Goal: Information Seeking & Learning: Learn about a topic

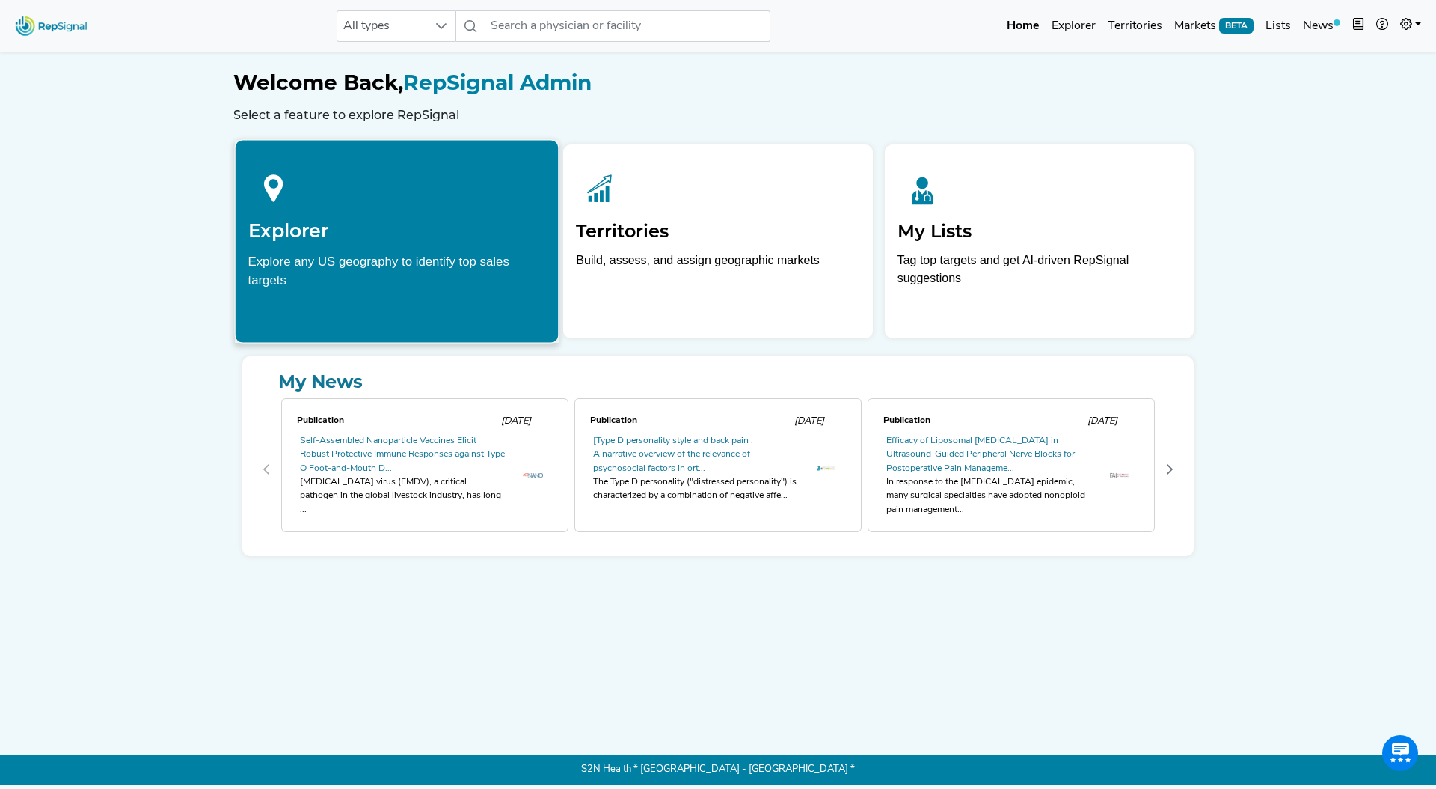
click at [537, 262] on div "Explore any US geography to identify top sales targets" at bounding box center [397, 269] width 298 height 37
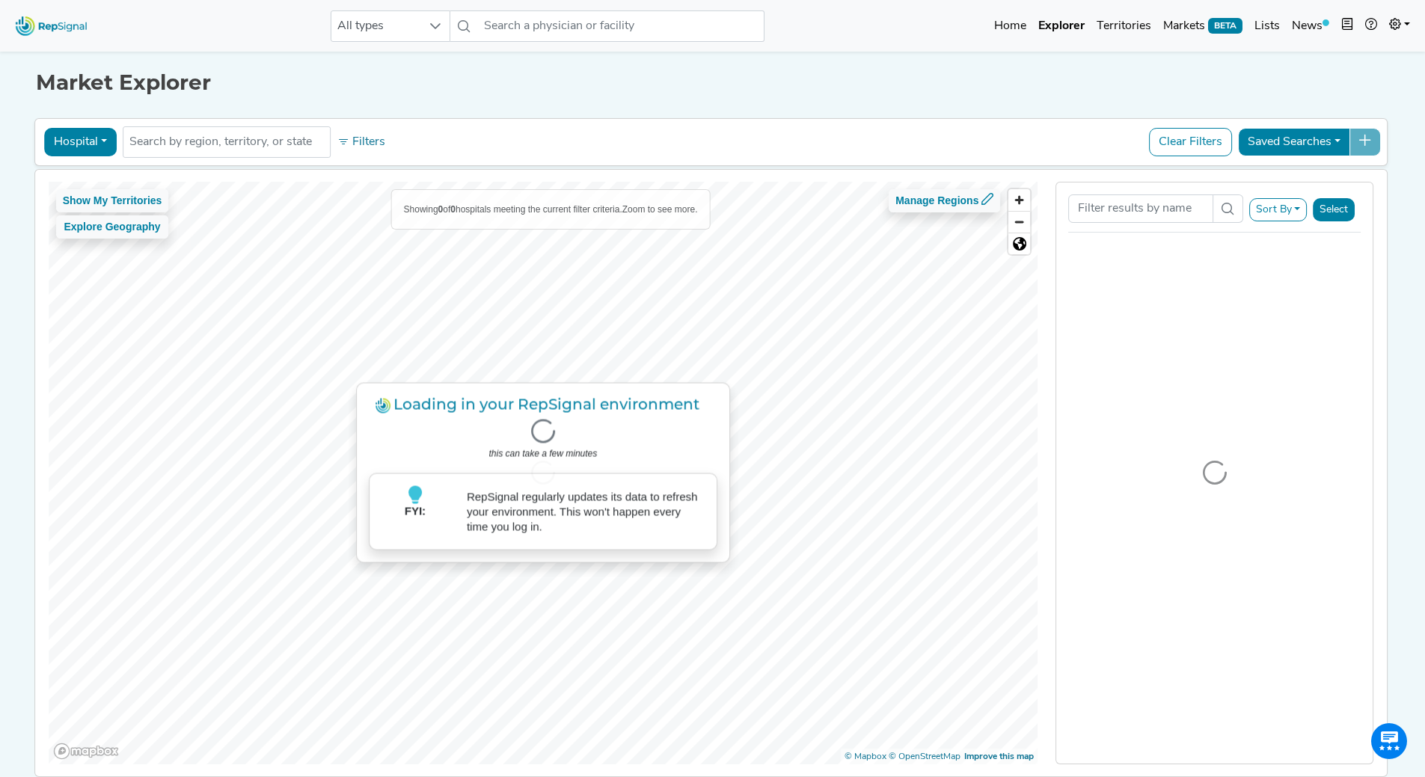
click at [97, 140] on button "Hospital" at bounding box center [80, 142] width 73 height 28
click at [85, 174] on link "Physician" at bounding box center [104, 177] width 118 height 24
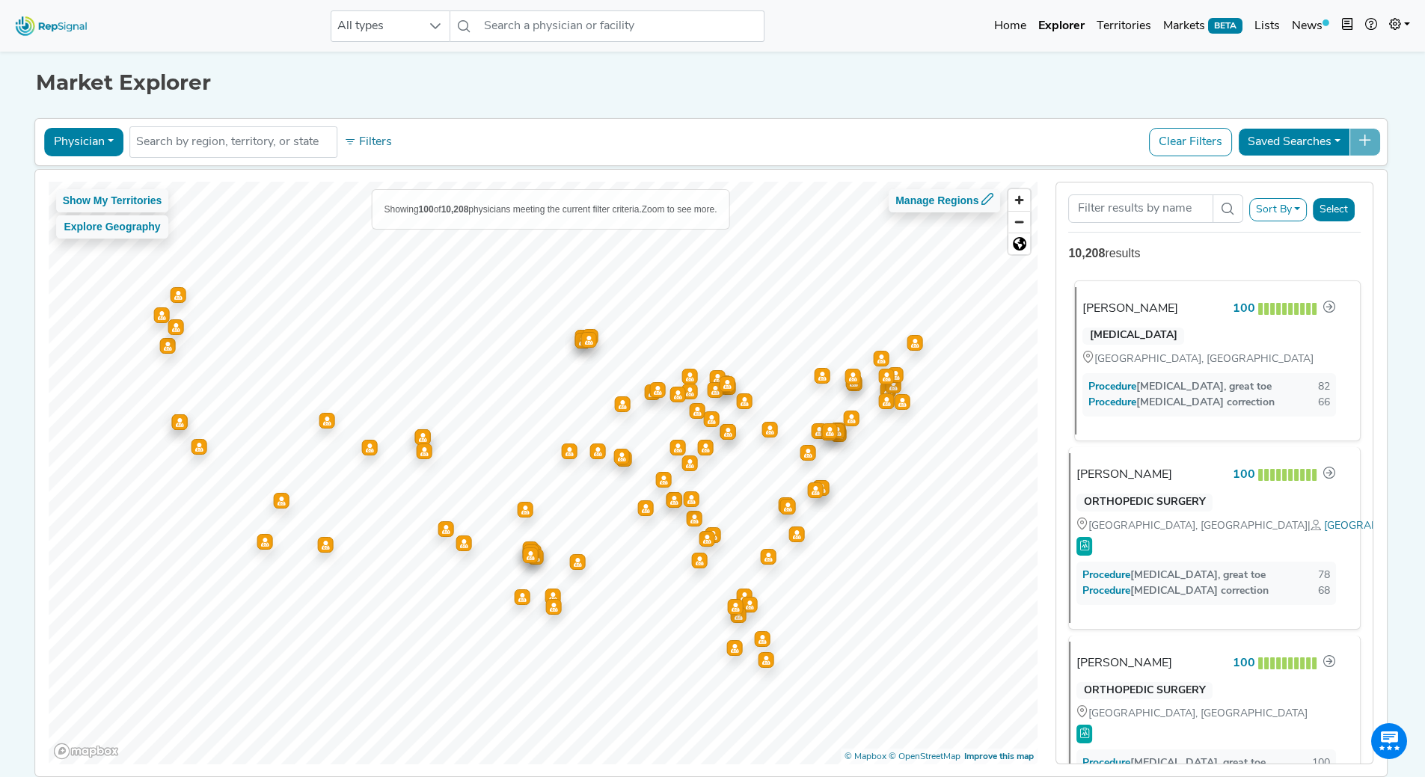
click at [1166, 316] on div "[PERSON_NAME] 100" at bounding box center [1210, 308] width 254 height 19
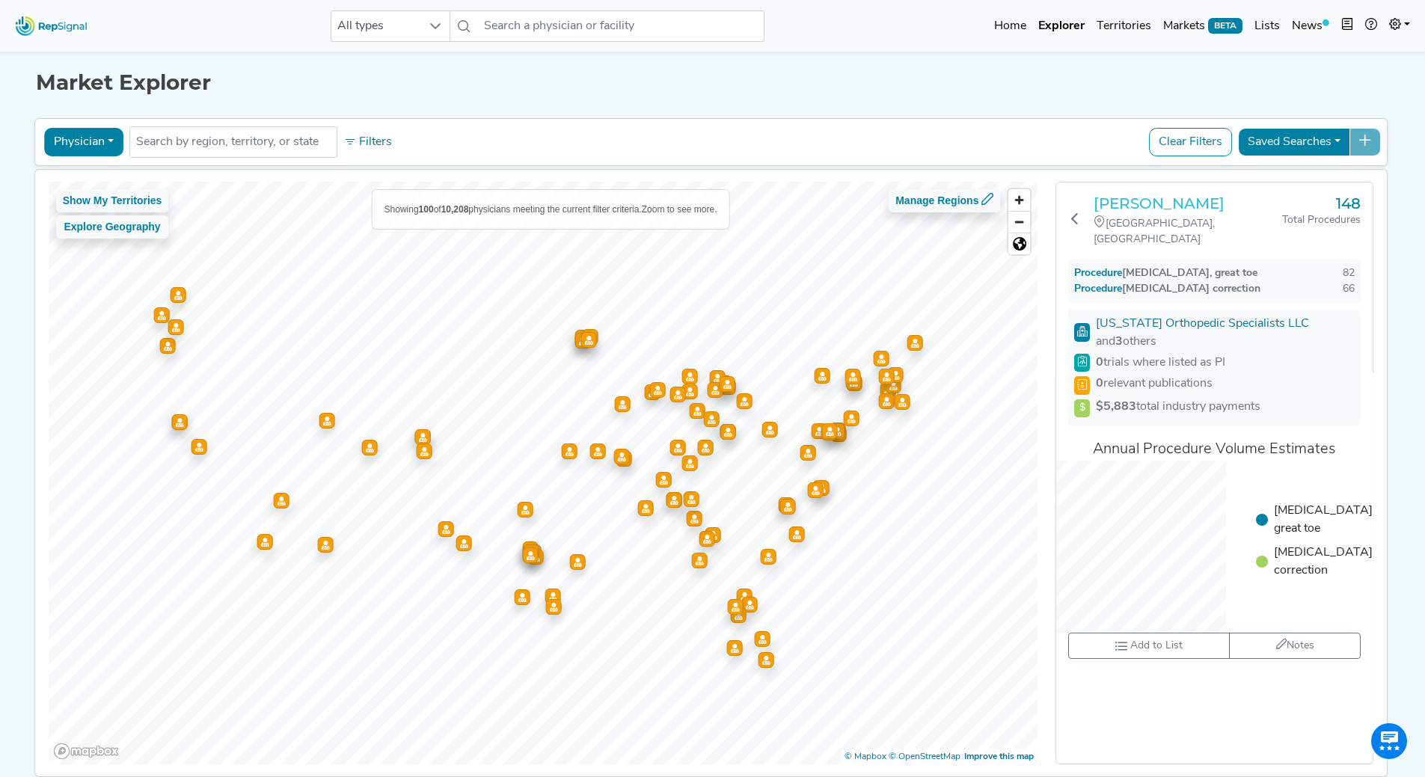
click at [1137, 208] on h3 "[PERSON_NAME]" at bounding box center [1188, 204] width 189 height 18
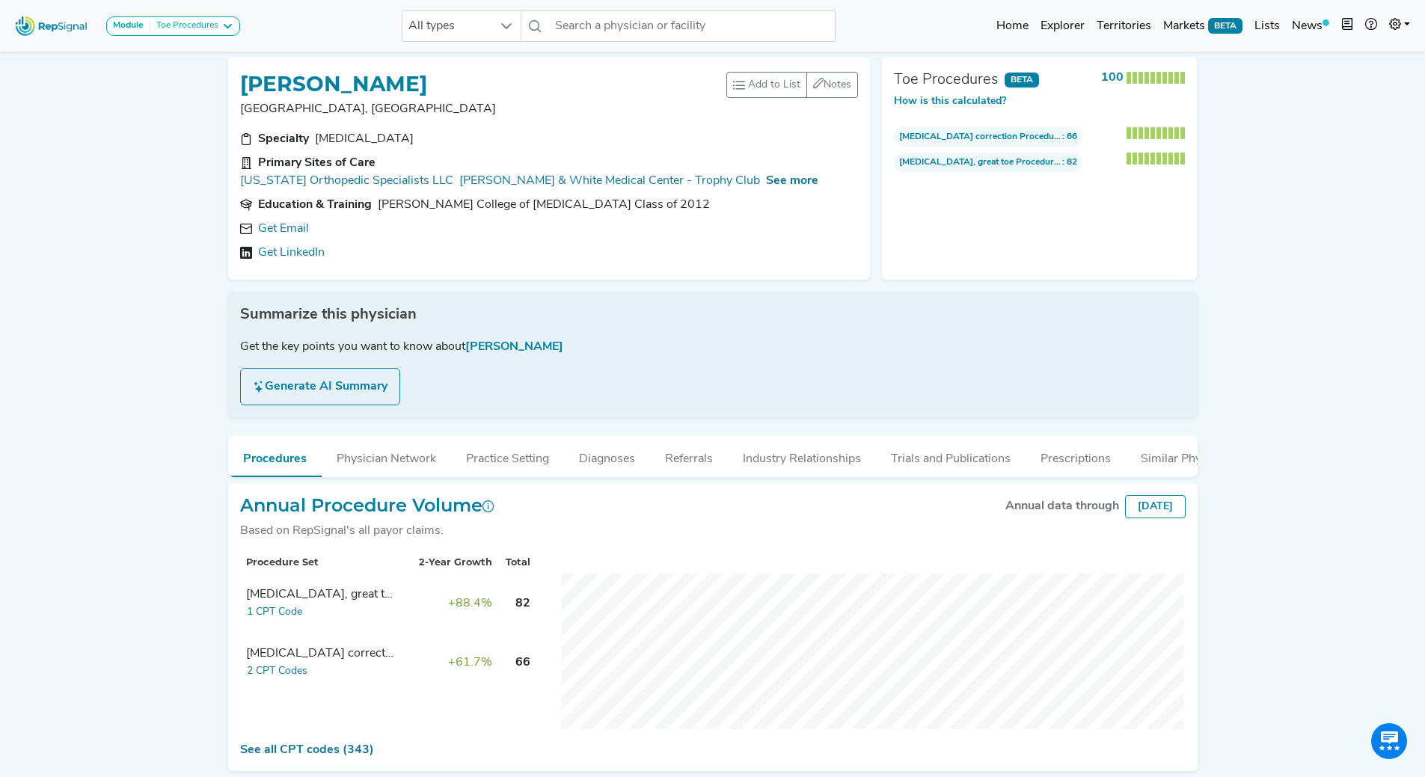
scroll to position [3, 0]
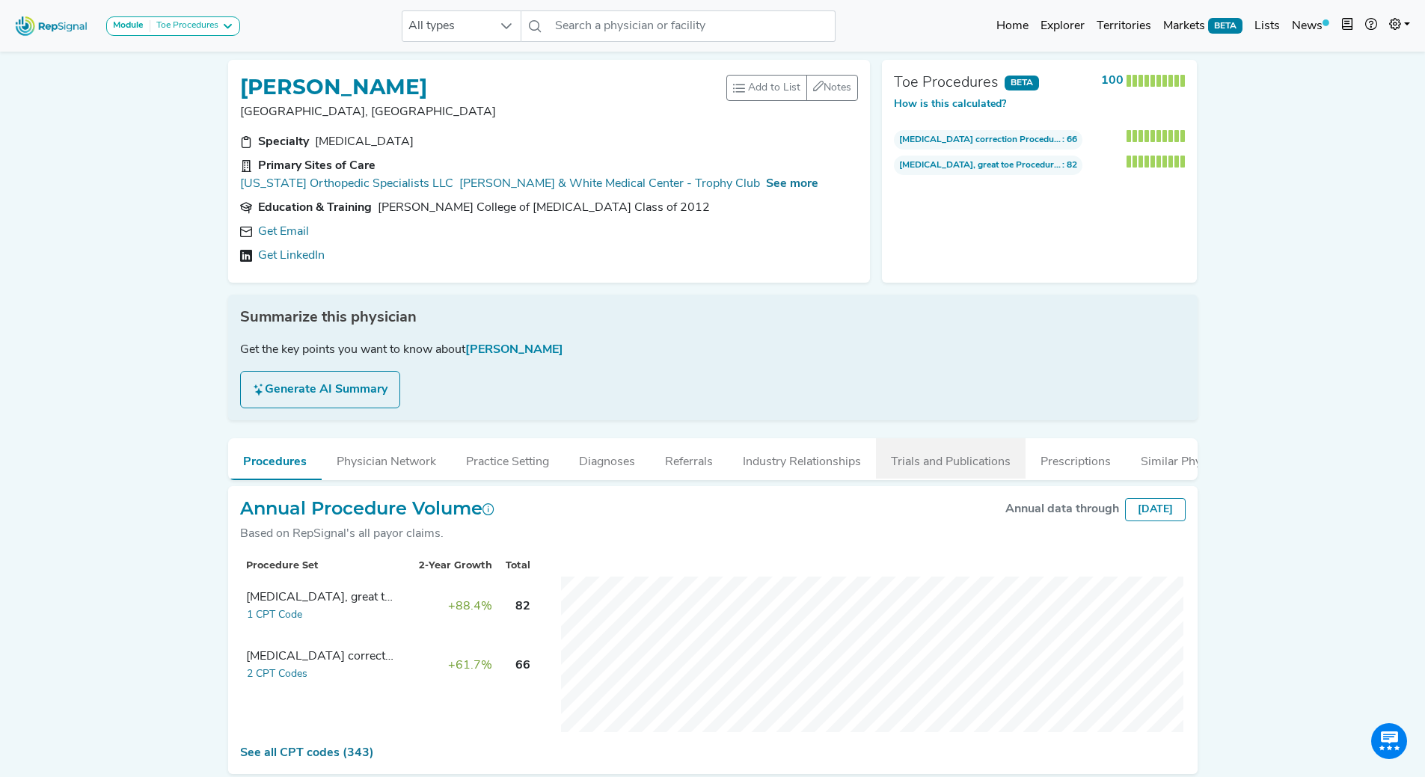
click at [943, 456] on button "Trials and Publications" at bounding box center [951, 458] width 150 height 40
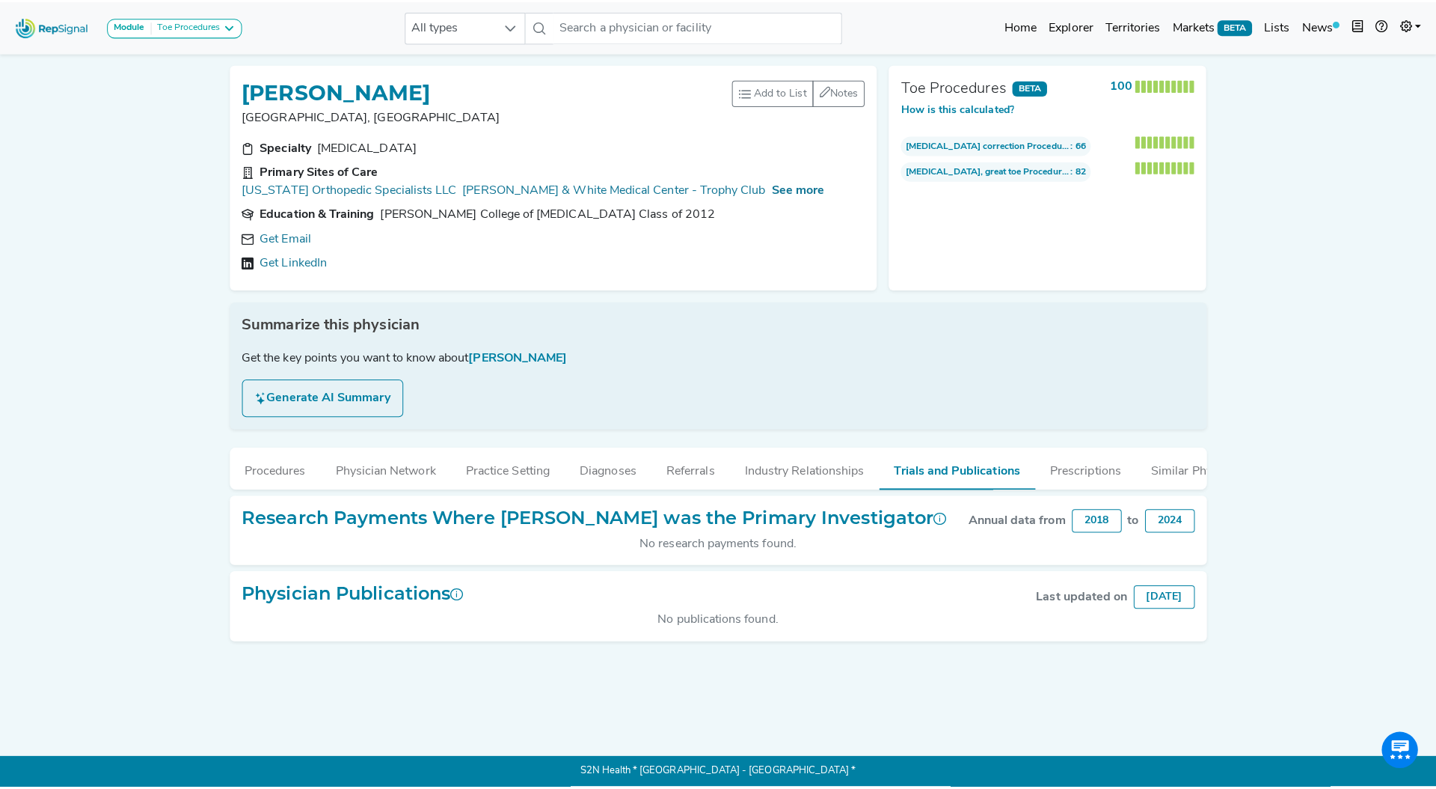
scroll to position [0, 0]
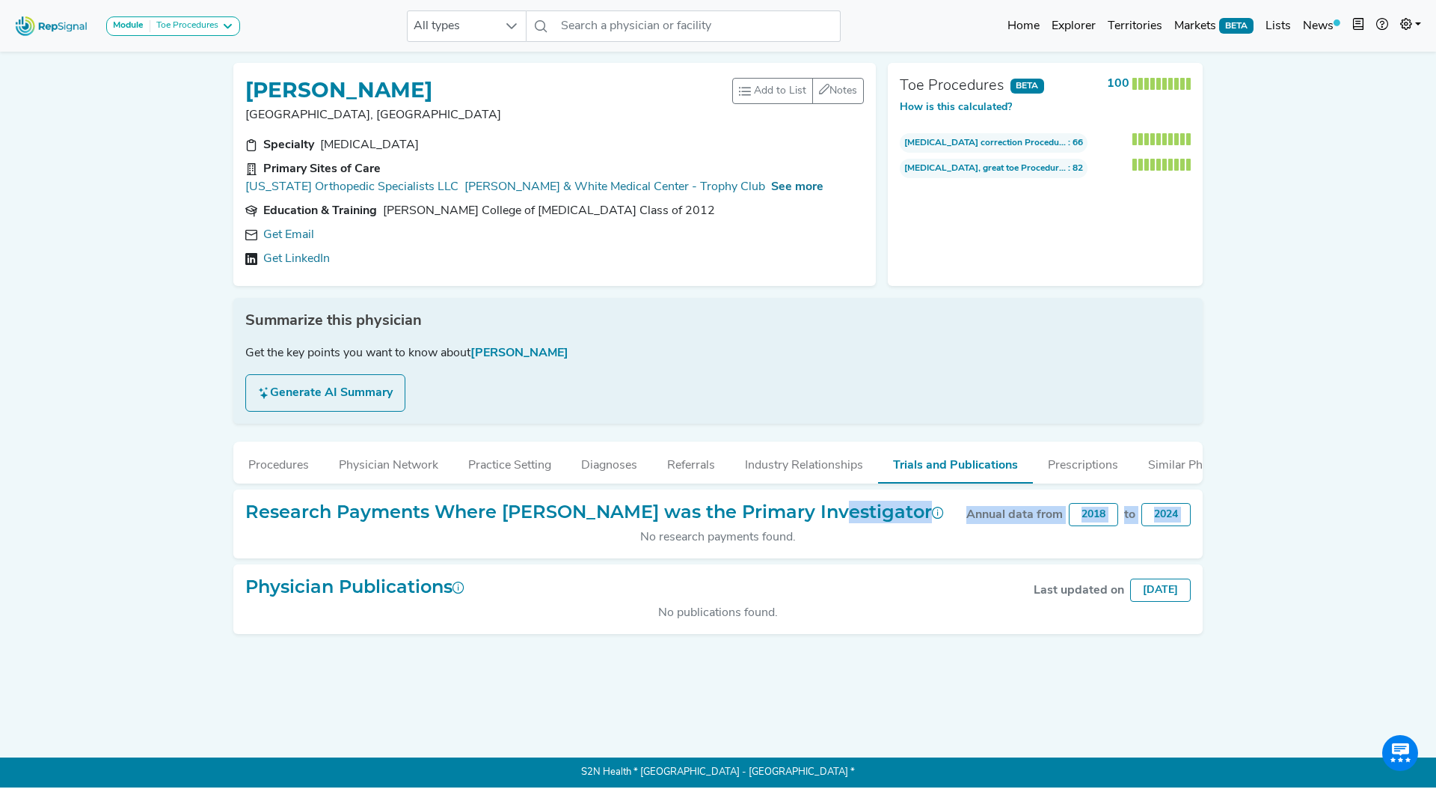
drag, startPoint x: 708, startPoint y: 528, endPoint x: 828, endPoint y: 522, distance: 120.6
click at [828, 522] on div "Research Payments Where SARA SUTTLE was the Primary Investigator Annual data fr…" at bounding box center [718, 524] width 970 height 70
click at [813, 523] on h2 "Research Payments Where SARA SUTTLE was the Primary Investigator" at bounding box center [594, 512] width 699 height 22
click at [812, 523] on h2 "Research Payments Where SARA SUTTLE was the Primary Investigator" at bounding box center [594, 512] width 699 height 22
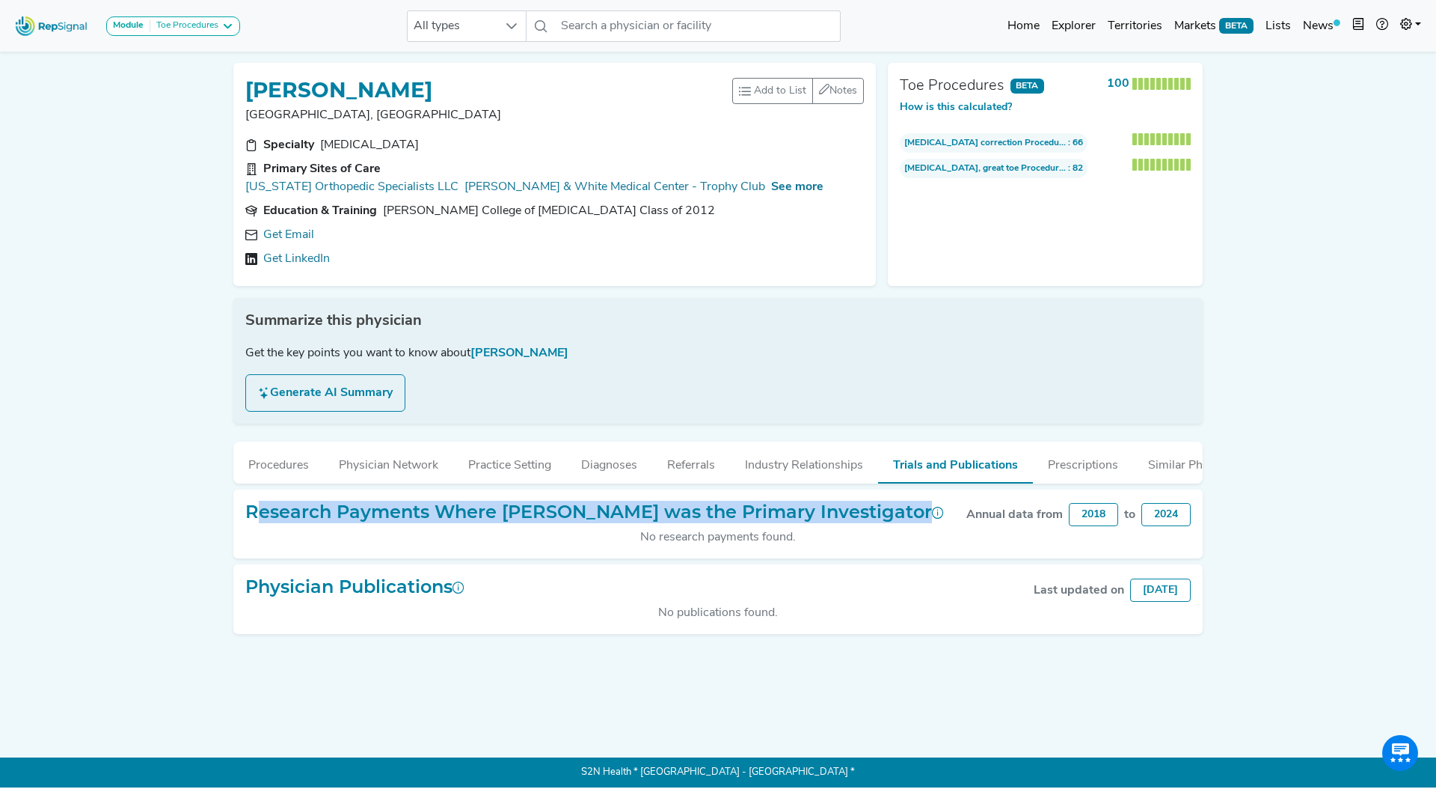
click at [812, 523] on h2 "Research Payments Where SARA SUTTLE was the Primary Investigator" at bounding box center [594, 512] width 699 height 22
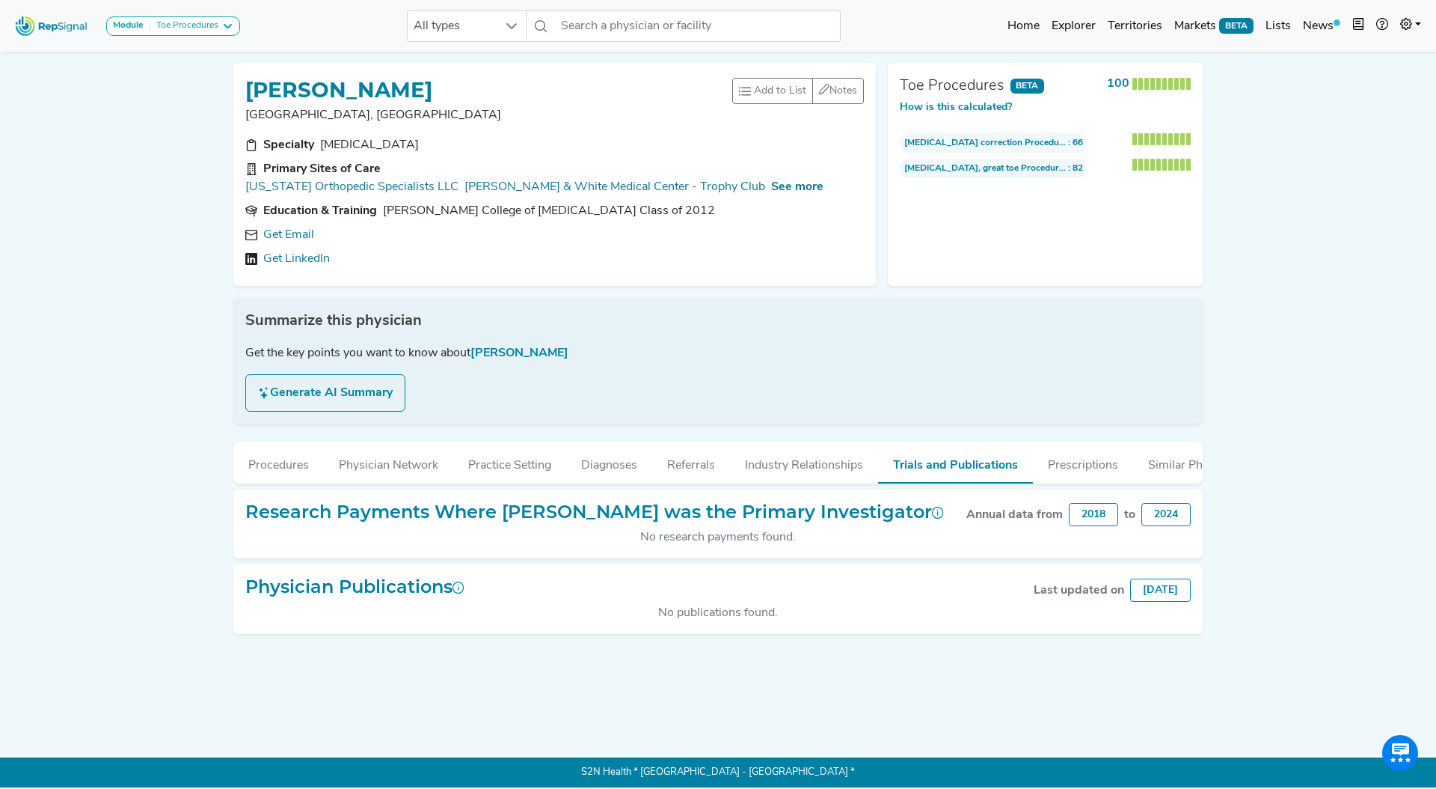
click at [1288, 516] on div "Module Toe Procedures AV Access Airway Clearance Ambulatory ECG Amputation & Va…" at bounding box center [718, 393] width 1436 height 787
click at [703, 468] on button "Referrals" at bounding box center [691, 461] width 78 height 40
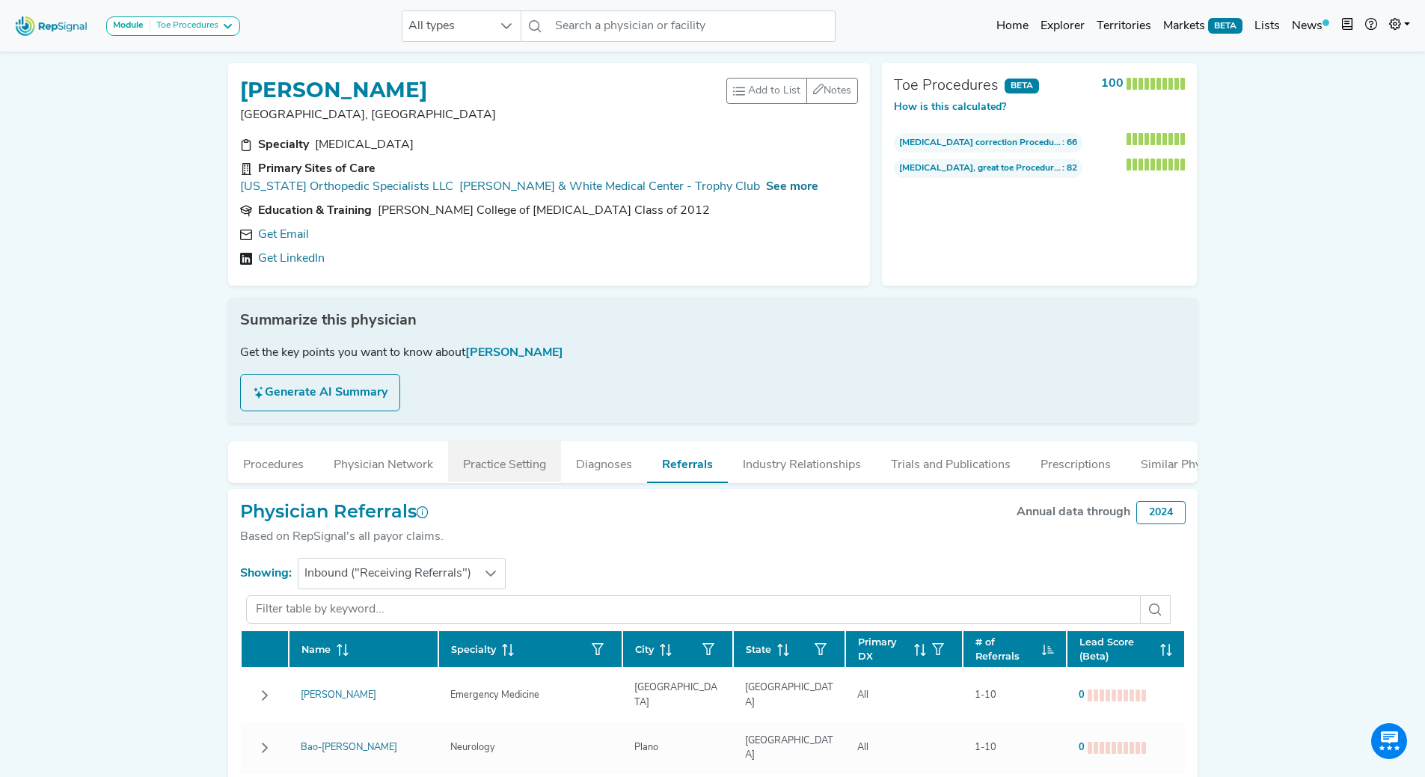
click at [471, 470] on button "Practice Setting" at bounding box center [504, 461] width 113 height 40
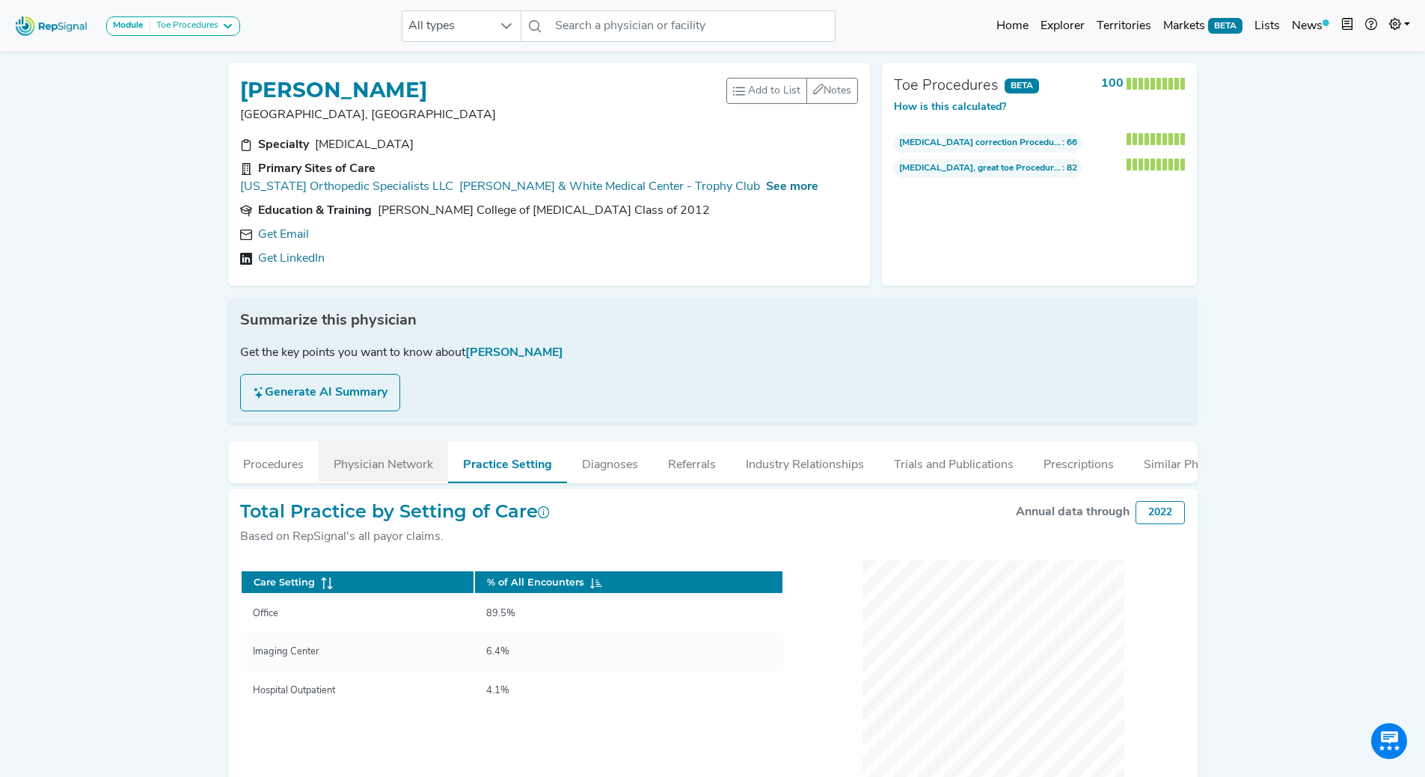
click at [409, 468] on button "Physician Network" at bounding box center [383, 461] width 129 height 40
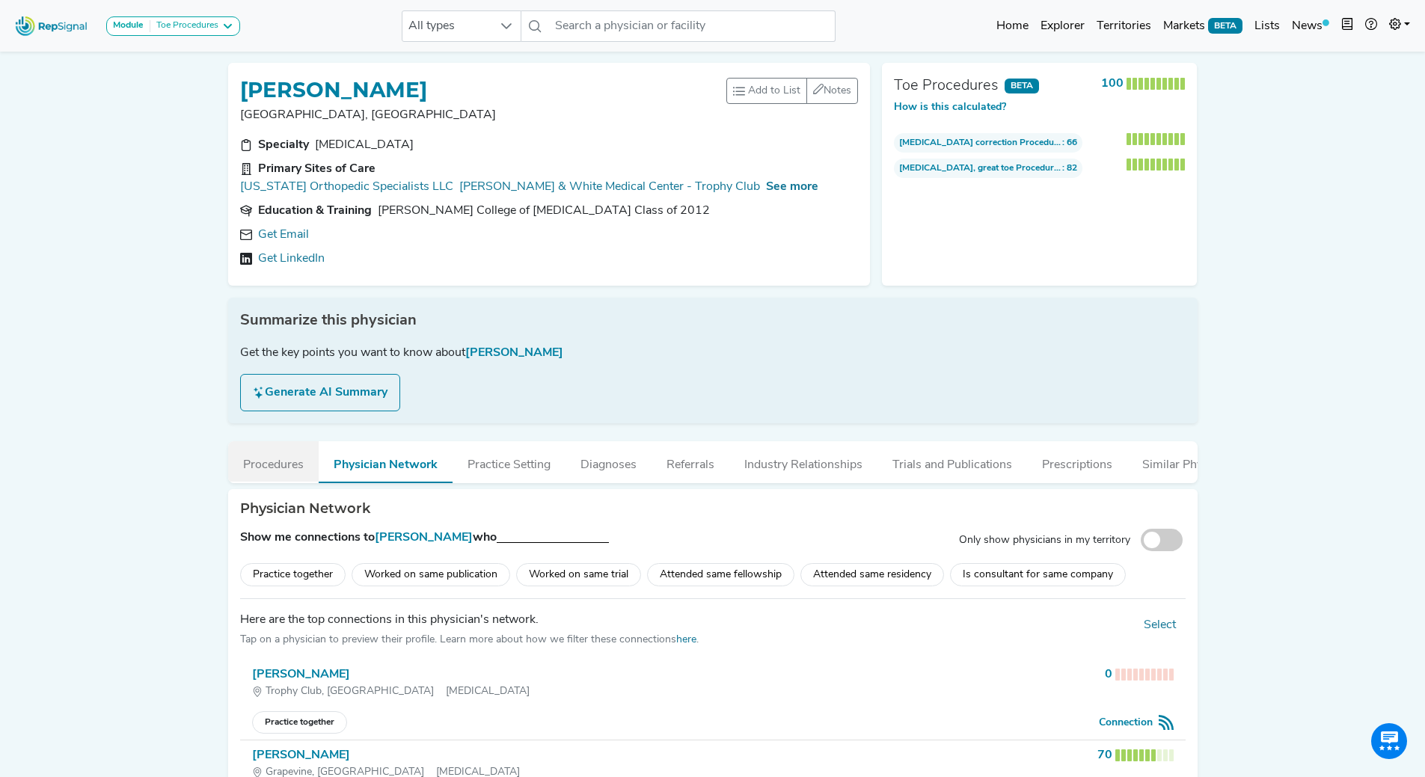
drag, startPoint x: 266, startPoint y: 462, endPoint x: 288, endPoint y: 462, distance: 22.4
click at [266, 462] on button "Procedures" at bounding box center [273, 461] width 91 height 40
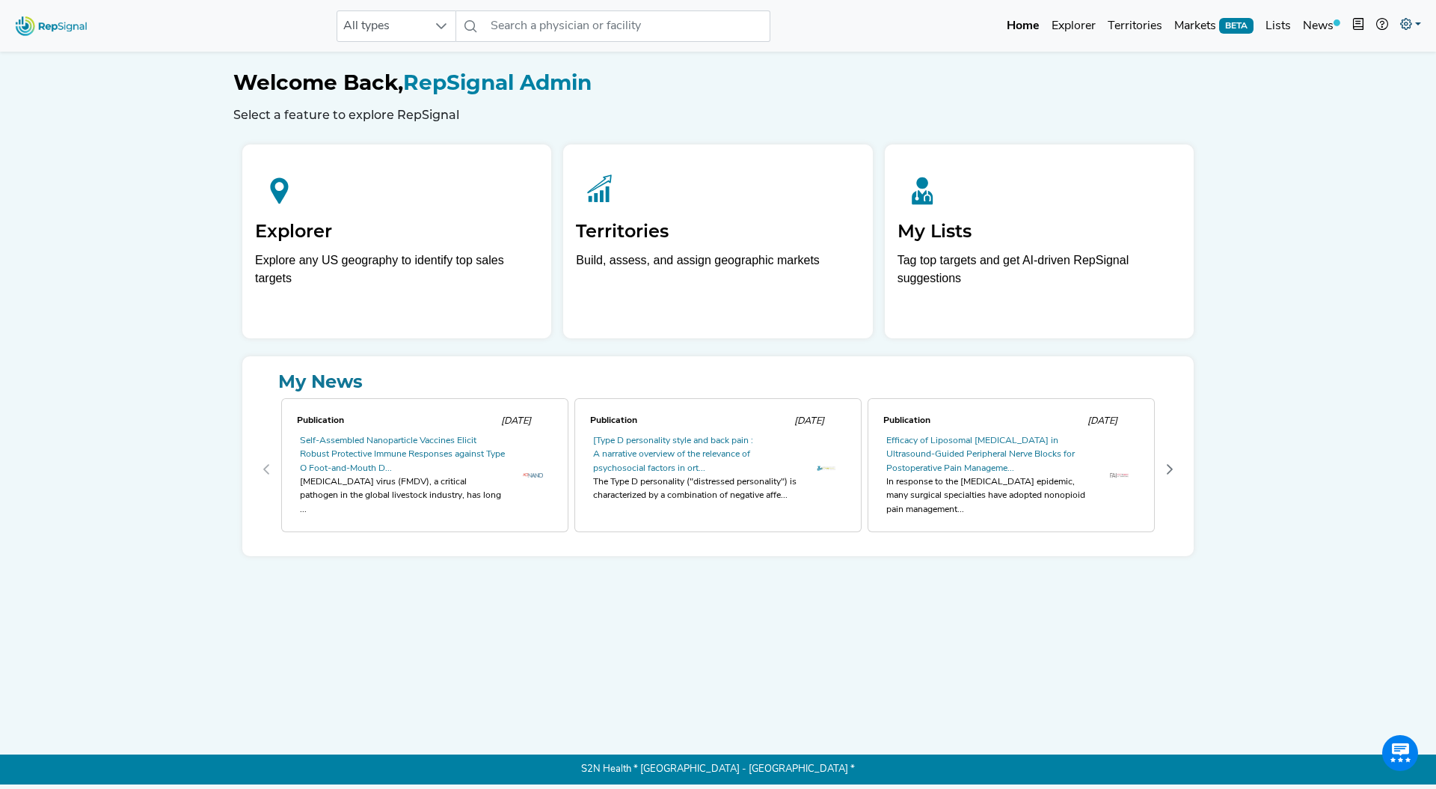
click at [1407, 19] on icon at bounding box center [1407, 24] width 12 height 12
click at [1353, 85] on link "Admin" at bounding box center [1368, 94] width 118 height 30
